Goal: Contribute content: Add original content to the website for others to see

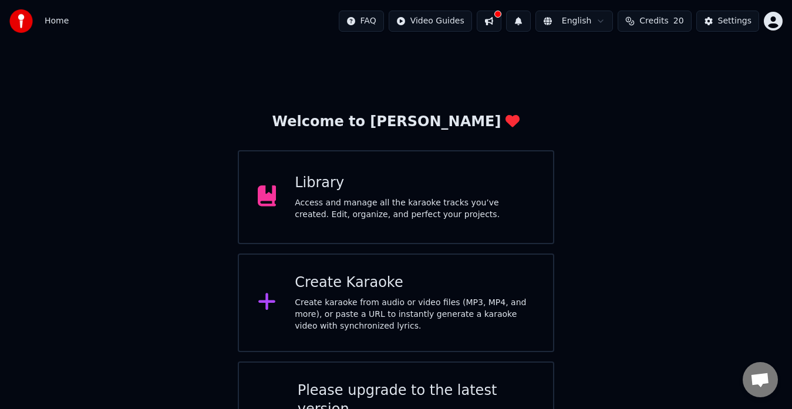
scroll to position [51, 0]
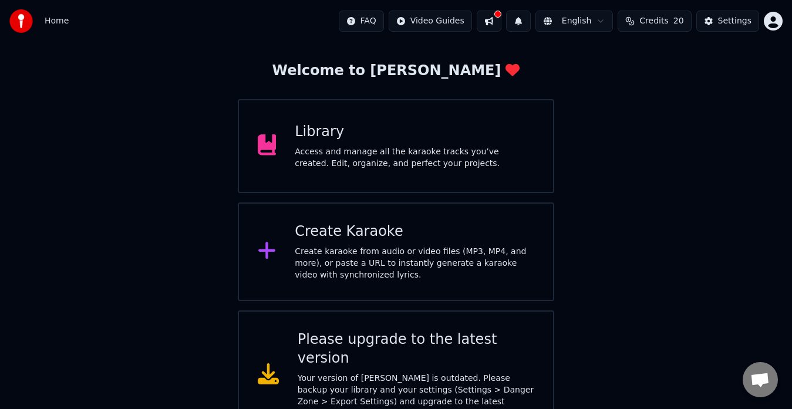
click at [390, 150] on div "Access and manage all the karaoke tracks you’ve created. Edit, organize, and pe…" at bounding box center [414, 157] width 239 height 23
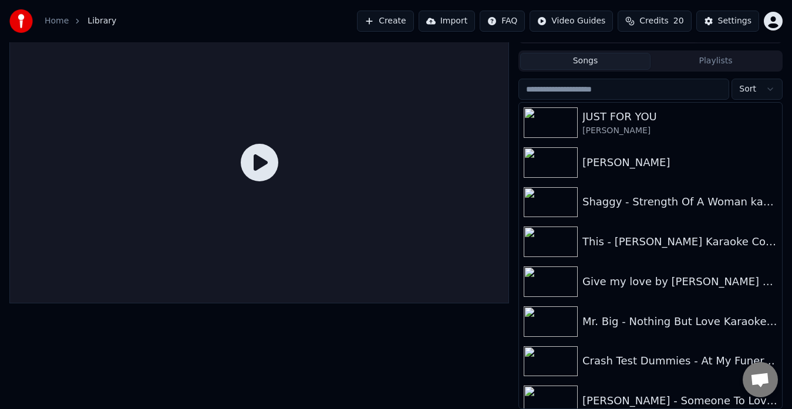
drag, startPoint x: 394, startPoint y: 21, endPoint x: 383, endPoint y: 21, distance: 11.2
click at [383, 21] on button "Create" at bounding box center [385, 21] width 57 height 21
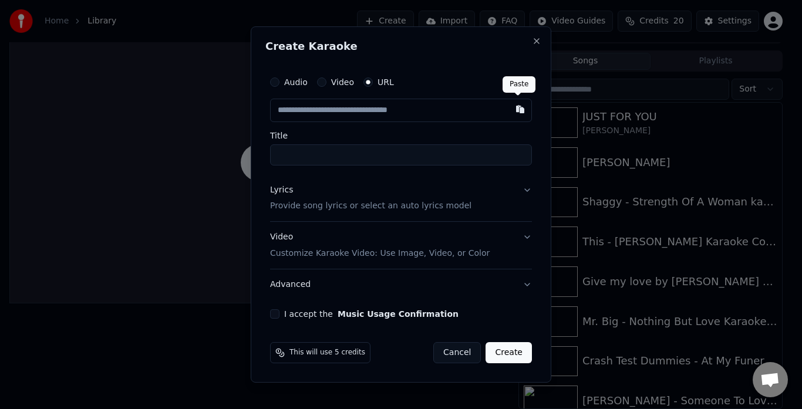
click at [515, 109] on button "button" at bounding box center [519, 109] width 23 height 21
type input "**********"
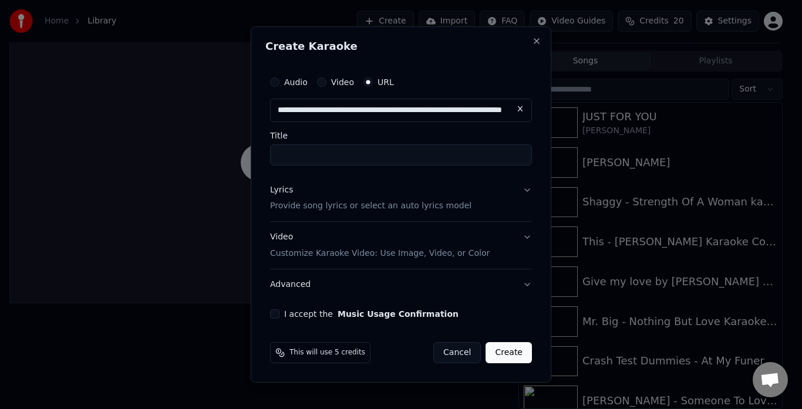
click at [332, 154] on input "Title" at bounding box center [401, 154] width 262 height 21
drag, startPoint x: 386, startPoint y: 154, endPoint x: 251, endPoint y: 161, distance: 134.6
click at [251, 161] on div "**********" at bounding box center [401, 204] width 300 height 357
paste input "**********"
type input "**********"
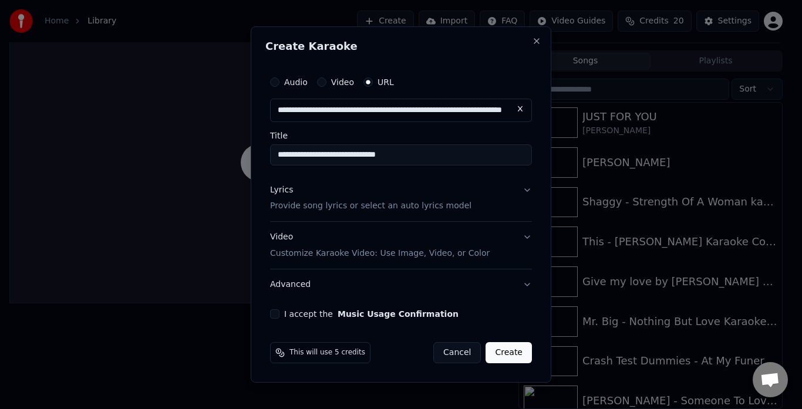
click at [528, 187] on button "Lyrics Provide song lyrics or select an auto lyrics model" at bounding box center [401, 198] width 262 height 47
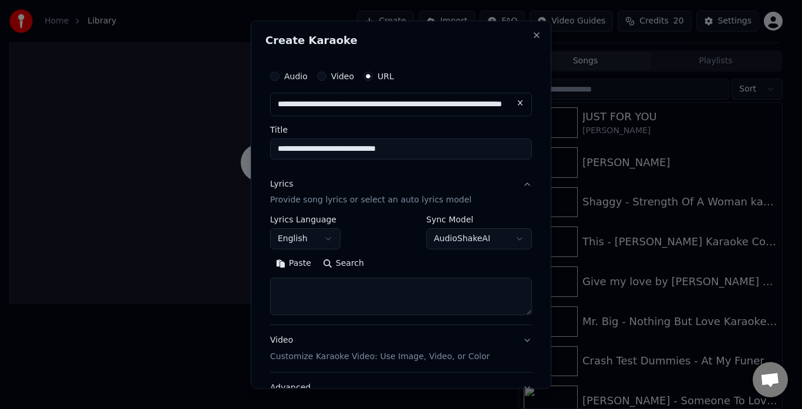
click at [295, 266] on button "Paste" at bounding box center [293, 264] width 47 height 19
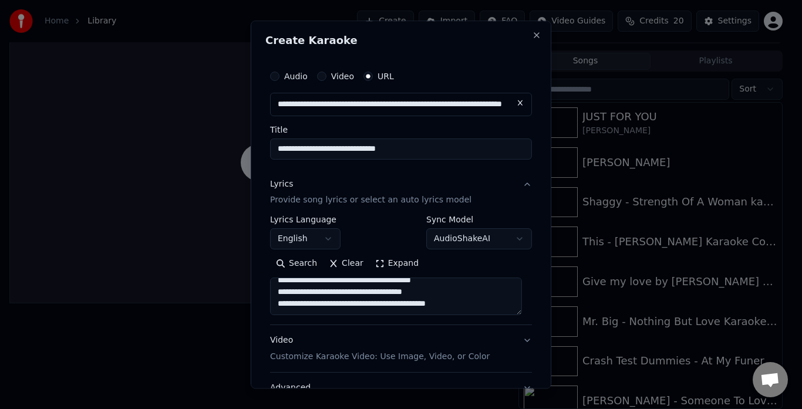
scroll to position [97, 0]
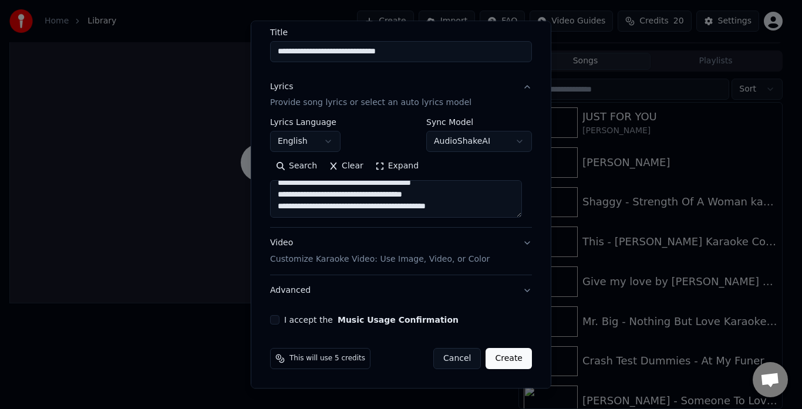
click at [513, 244] on button "Video Customize Karaoke Video: Use Image, Video, or Color" at bounding box center [401, 251] width 262 height 47
type textarea "**********"
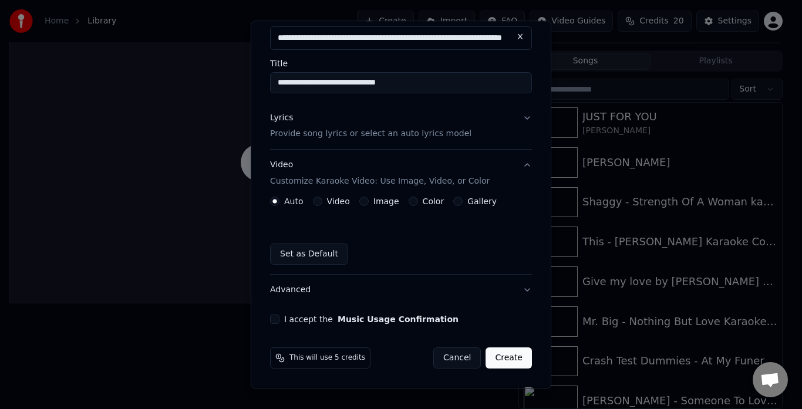
scroll to position [66, 0]
drag, startPoint x: 317, startPoint y: 201, endPoint x: 319, endPoint y: 208, distance: 7.3
click at [317, 203] on button "Video" at bounding box center [317, 202] width 9 height 9
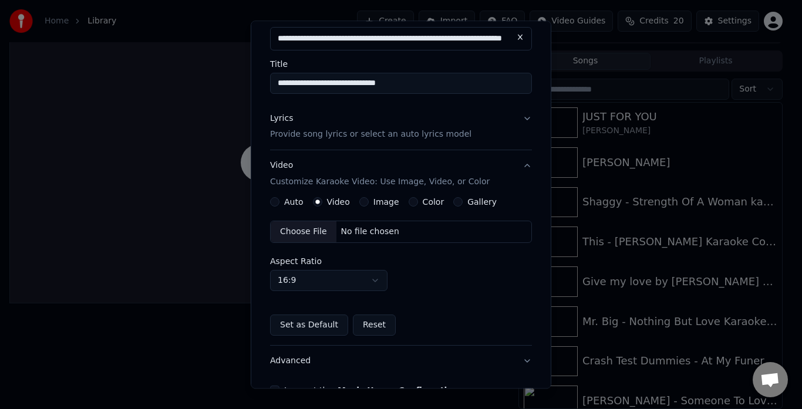
click at [306, 233] on div "Choose File" at bounding box center [304, 232] width 66 height 21
click at [308, 237] on div "Choose File" at bounding box center [304, 232] width 66 height 21
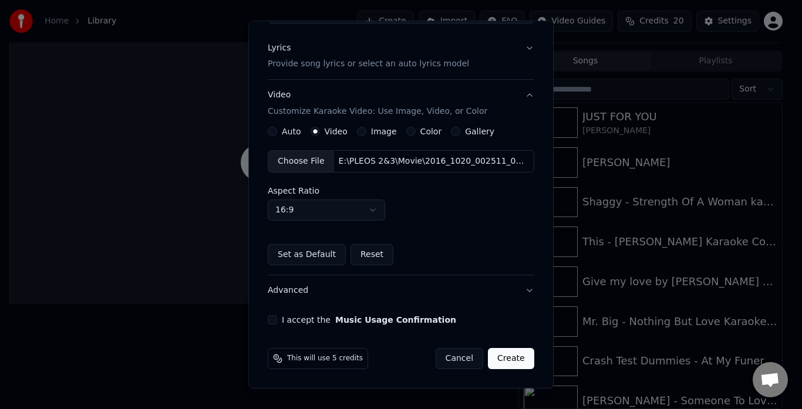
click at [273, 322] on button "I accept the Music Usage Confirmation" at bounding box center [272, 320] width 9 height 9
click at [516, 290] on button "Advanced" at bounding box center [401, 291] width 266 height 31
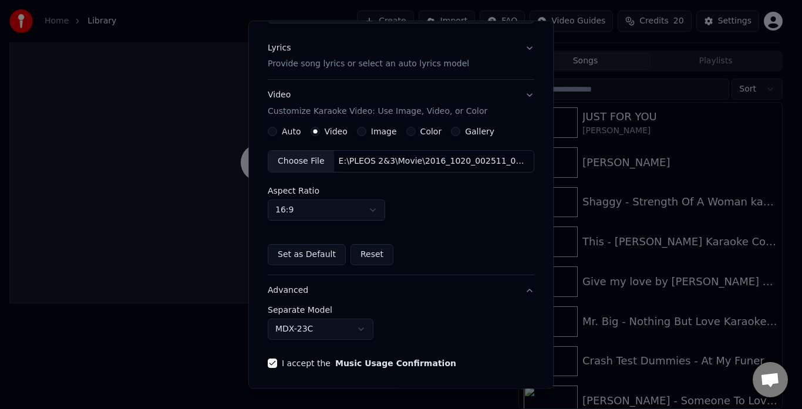
scroll to position [32, 0]
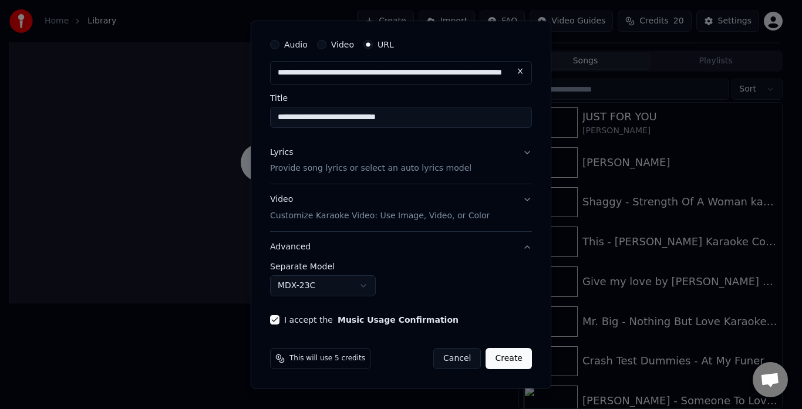
click at [519, 249] on button "Advanced" at bounding box center [401, 247] width 262 height 31
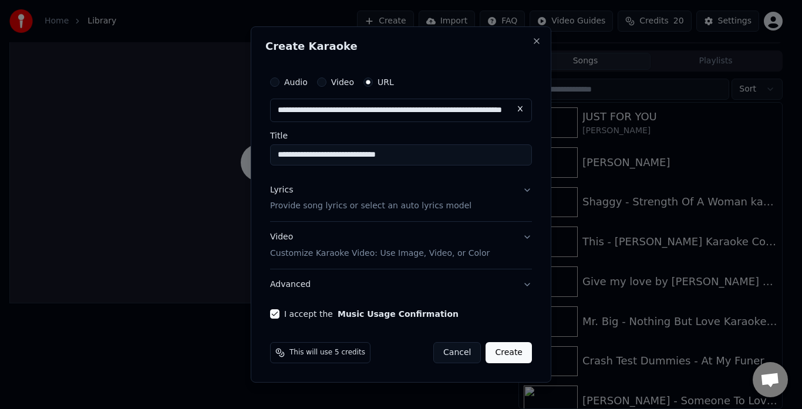
click at [505, 357] on button "Create" at bounding box center [508, 352] width 46 height 21
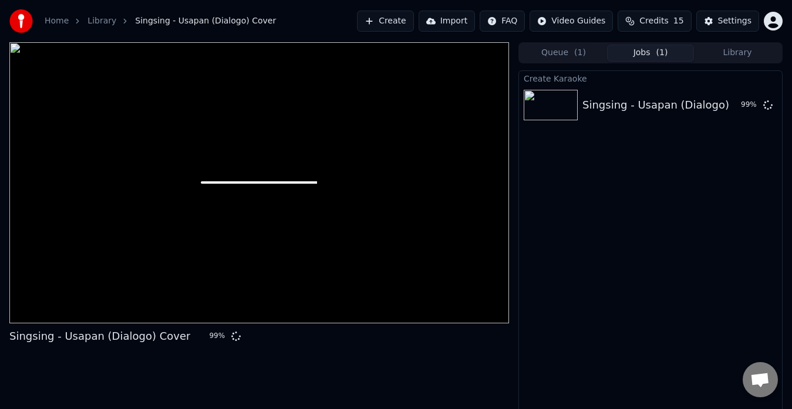
click at [567, 58] on button "Queue ( 1 )" at bounding box center [563, 53] width 87 height 17
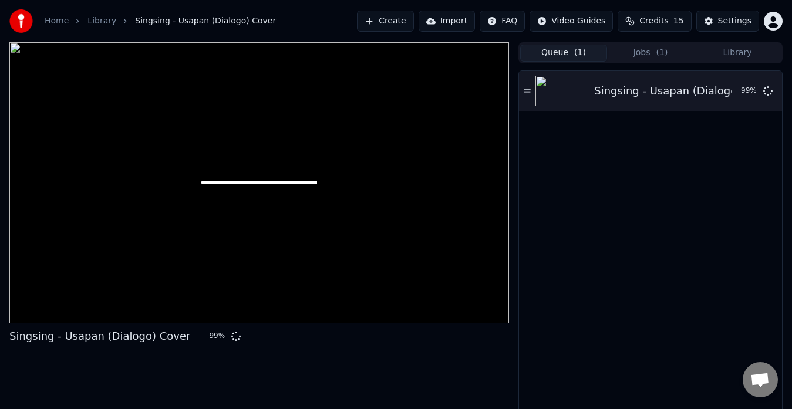
click at [656, 53] on button "Jobs ( 1 )" at bounding box center [650, 53] width 87 height 17
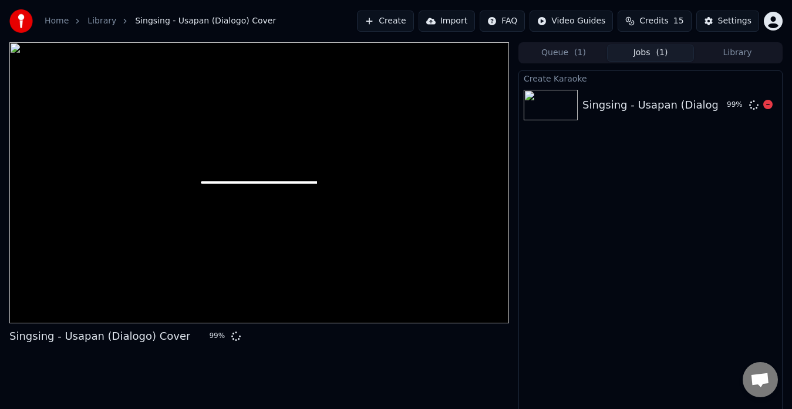
click at [663, 114] on div "Singsing - Usapan (Dialogo) Cover 99 %" at bounding box center [650, 105] width 263 height 40
click at [550, 101] on img at bounding box center [550, 105] width 54 height 31
click at [556, 58] on button "Queue ( 1 )" at bounding box center [563, 53] width 87 height 17
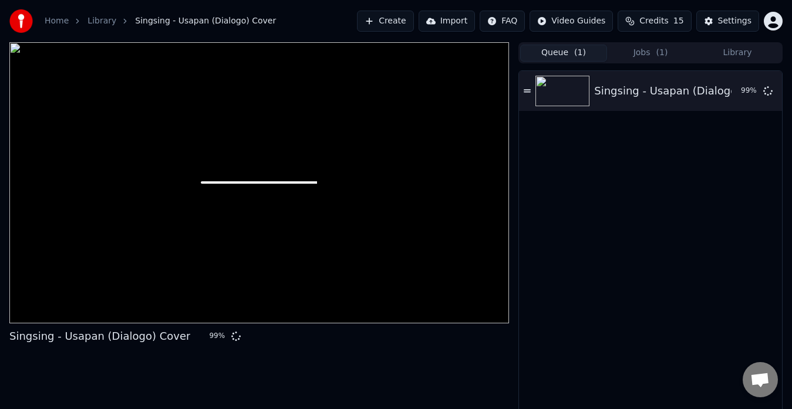
click at [555, 52] on button "Queue ( 1 )" at bounding box center [563, 53] width 87 height 17
click at [558, 100] on img at bounding box center [562, 91] width 54 height 31
click at [553, 94] on img at bounding box center [562, 91] width 54 height 31
click at [721, 24] on div "Settings" at bounding box center [734, 21] width 33 height 12
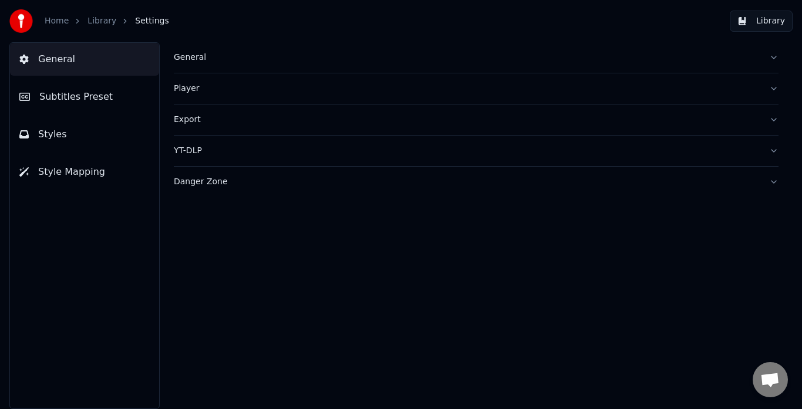
click at [202, 186] on div "Danger Zone" at bounding box center [467, 182] width 586 height 12
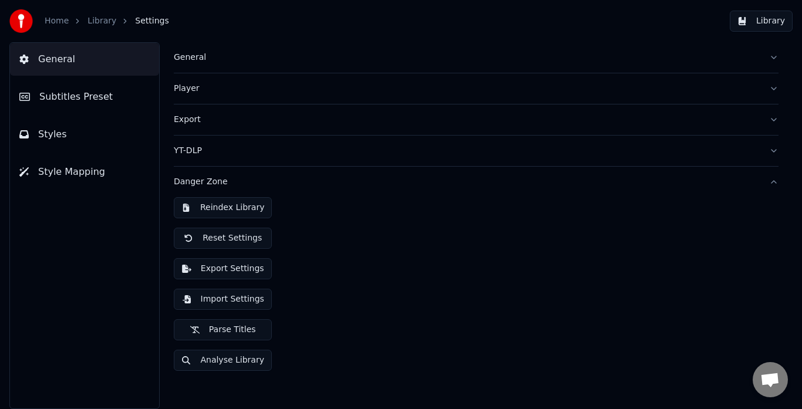
click at [215, 262] on button "Export Settings" at bounding box center [223, 268] width 98 height 21
click at [239, 364] on button "Analyse Library" at bounding box center [223, 360] width 98 height 21
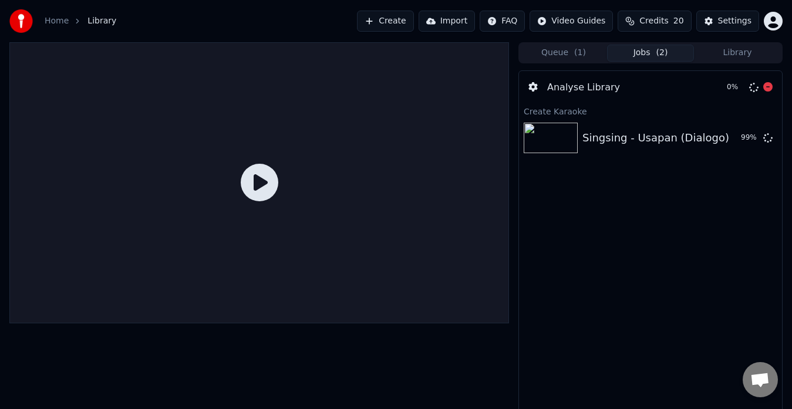
click at [259, 188] on icon at bounding box center [260, 183] width 38 height 38
click at [259, 190] on icon at bounding box center [260, 183] width 38 height 38
click at [260, 191] on icon at bounding box center [260, 183] width 38 height 38
click at [578, 48] on span "( 1 )" at bounding box center [580, 53] width 12 height 12
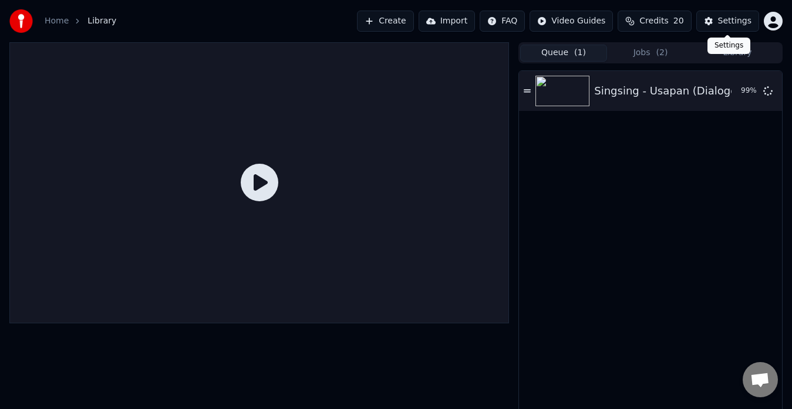
click at [732, 42] on div "Settings Settings" at bounding box center [728, 46] width 43 height 16
click at [756, 49] on button "Library" at bounding box center [737, 53] width 87 height 17
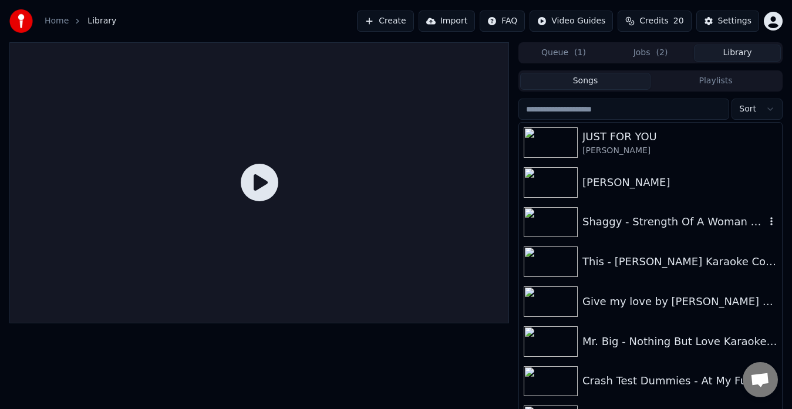
click at [623, 221] on div "Shaggy - Strength Of A Woman karaoke Cover #JFY Ride&Sing" at bounding box center [673, 222] width 183 height 16
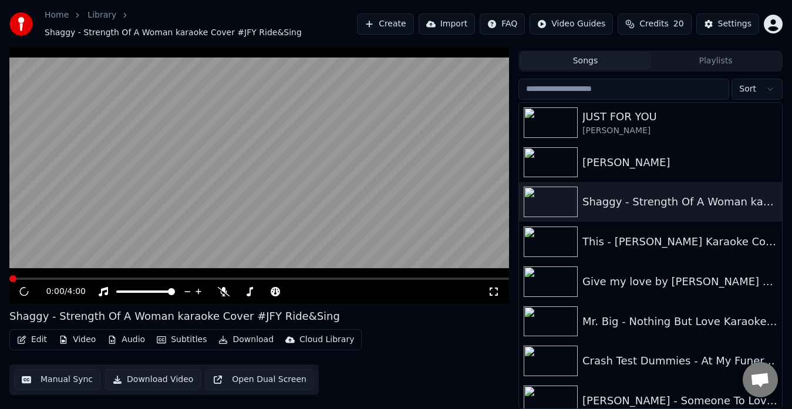
scroll to position [52, 0]
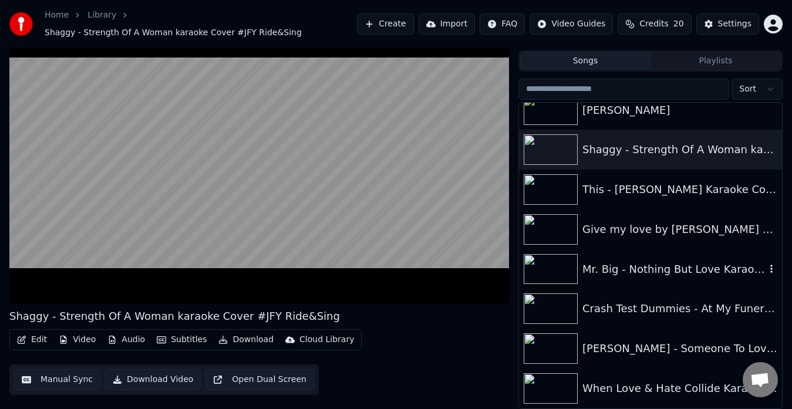
click at [664, 30] on button "Credits 20" at bounding box center [653, 23] width 73 height 21
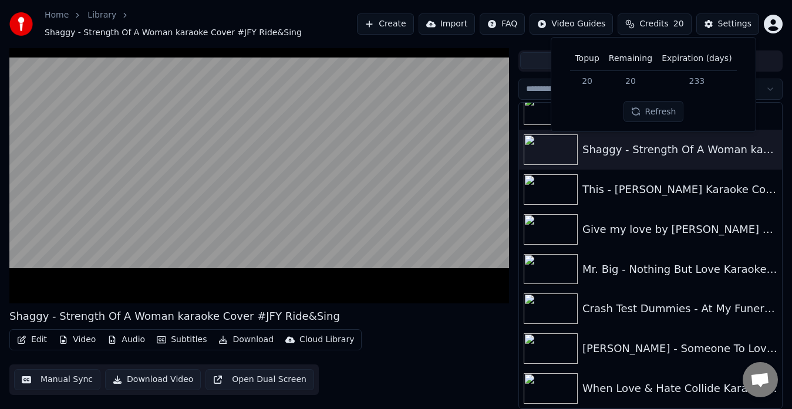
scroll to position [0, 0]
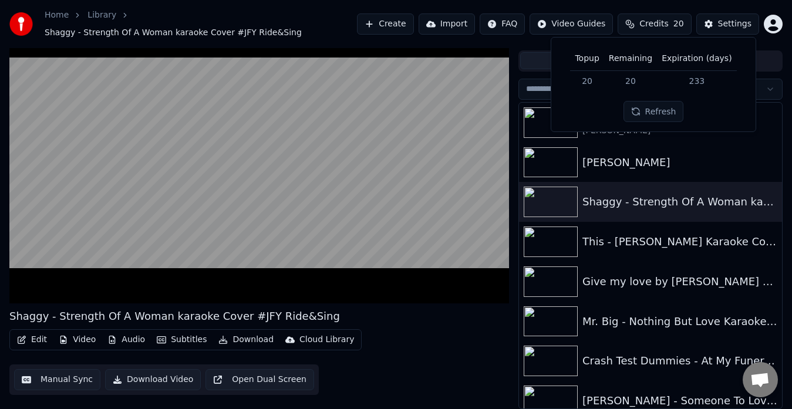
click at [579, 26] on html "Home Library Shaggy - Strength Of A Woman karaoke Cover #JFY Ride&Sing Create I…" at bounding box center [396, 178] width 792 height 409
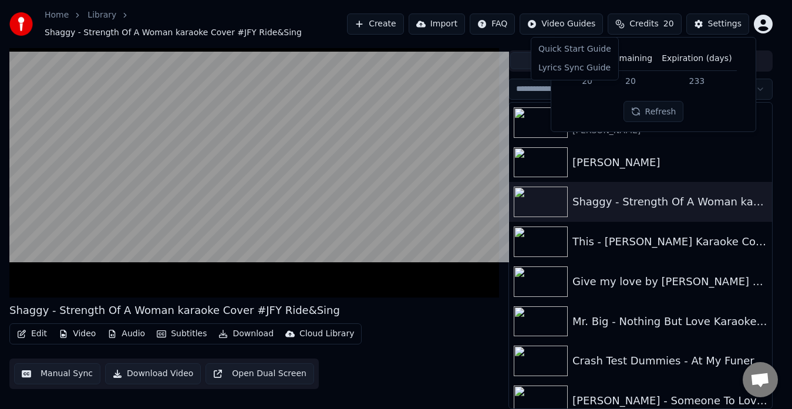
click at [503, 25] on html "Home Library Shaggy - Strength Of A Woman karaoke Cover #JFY Ride&Sing Create I…" at bounding box center [396, 178] width 792 height 409
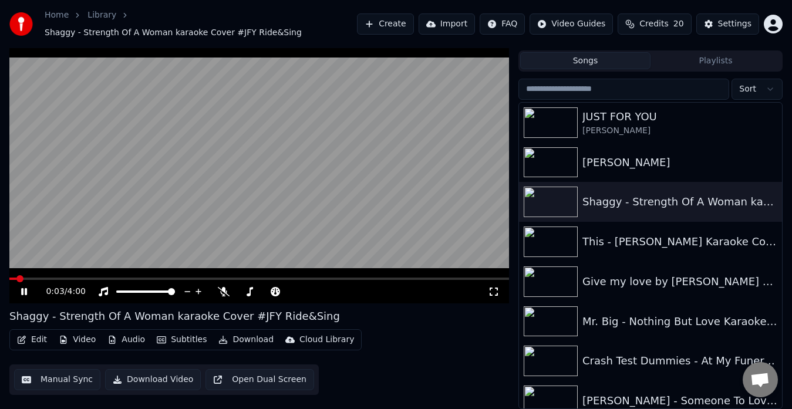
click at [49, 18] on link "Home" at bounding box center [57, 15] width 24 height 12
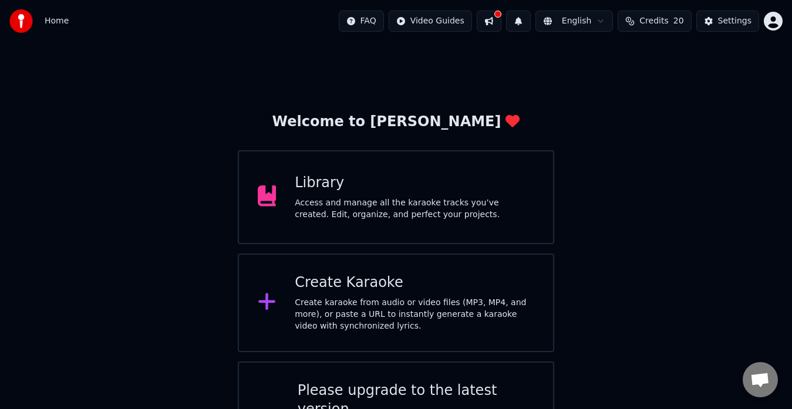
scroll to position [51, 0]
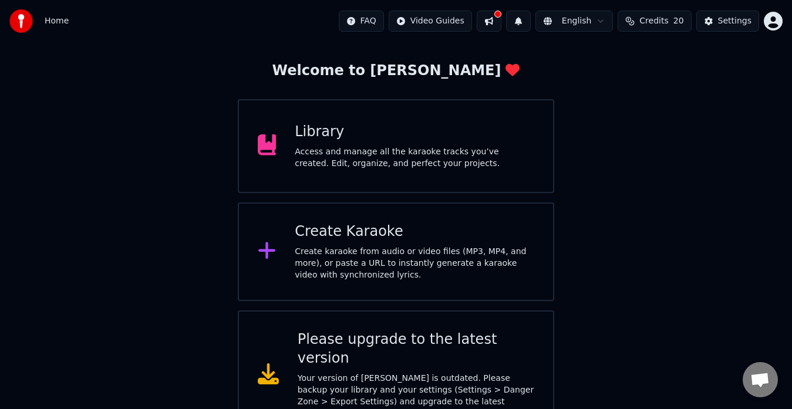
click at [342, 373] on div "Your version of [PERSON_NAME] is outdated. Please backup your library and your …" at bounding box center [416, 396] width 237 height 47
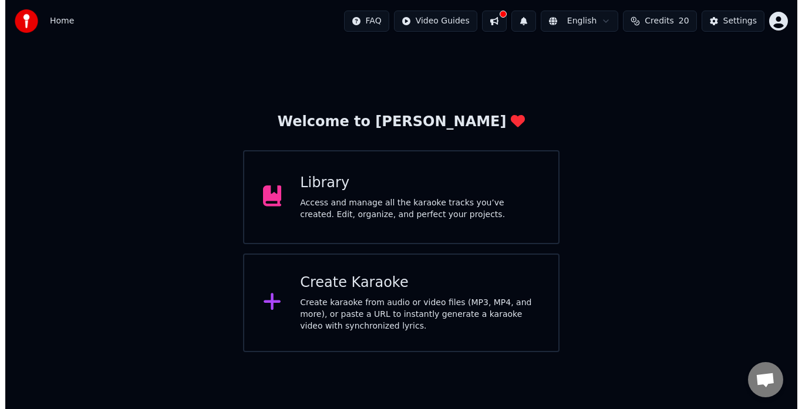
scroll to position [0, 0]
